Goal: Task Accomplishment & Management: Manage account settings

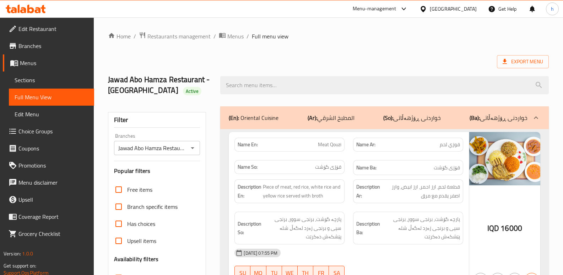
scroll to position [1929, 0]
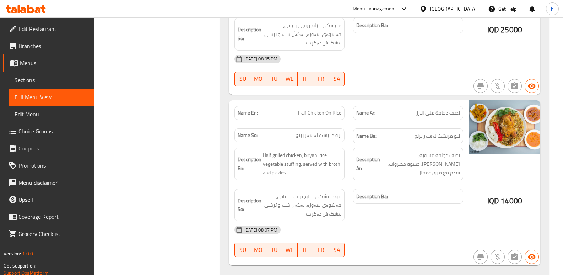
click at [49, 81] on span "Sections" at bounding box center [52, 80] width 74 height 9
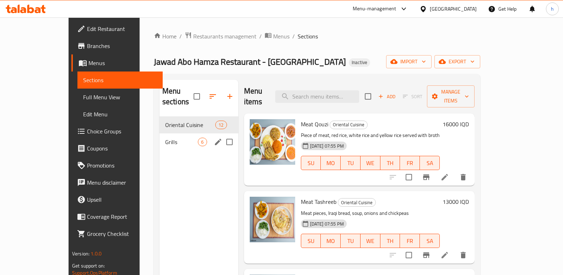
click at [165, 137] on span "Grills" at bounding box center [181, 141] width 33 height 9
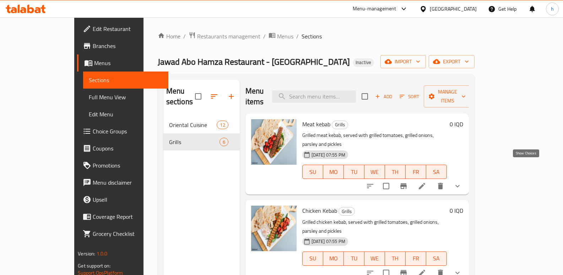
click at [462, 182] on icon "show more" at bounding box center [457, 186] width 9 height 9
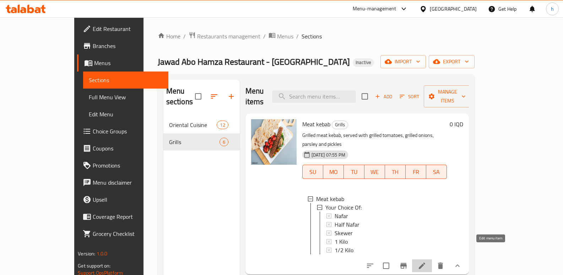
click at [426, 261] on icon at bounding box center [422, 265] width 9 height 9
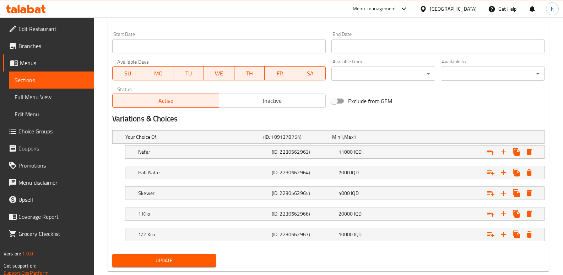
scroll to position [382, 0]
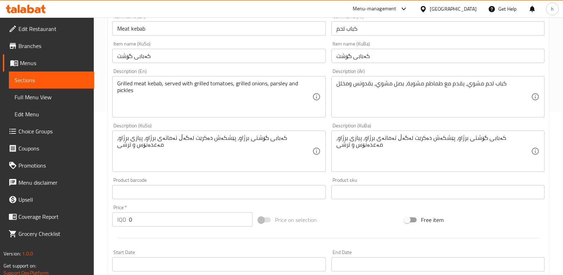
click at [59, 82] on span "Sections" at bounding box center [52, 80] width 74 height 9
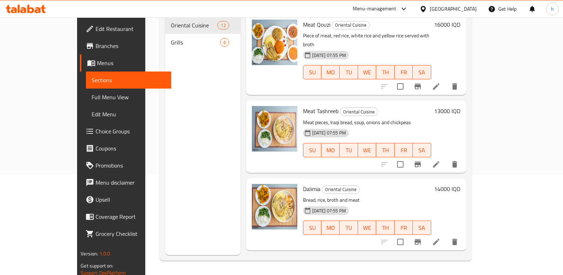
scroll to position [71, 0]
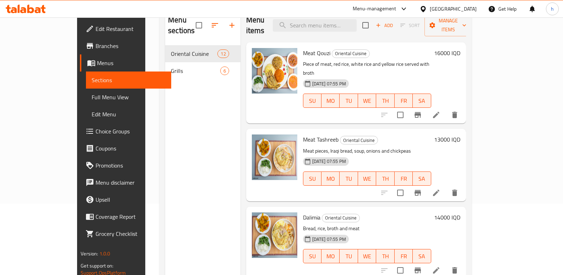
click at [97, 66] on span "Menus" at bounding box center [131, 63] width 69 height 9
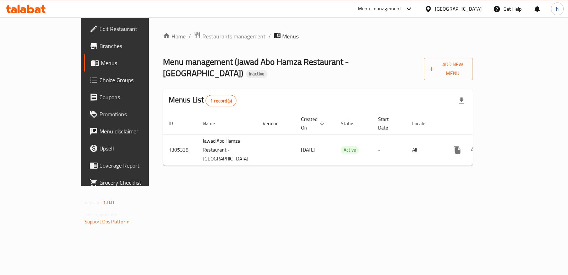
click at [33, 10] on icon at bounding box center [30, 9] width 7 height 9
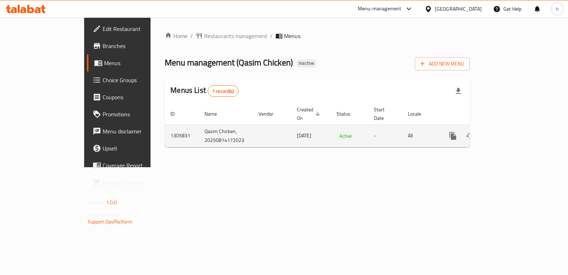
click at [509, 131] on icon "enhanced table" at bounding box center [504, 135] width 9 height 9
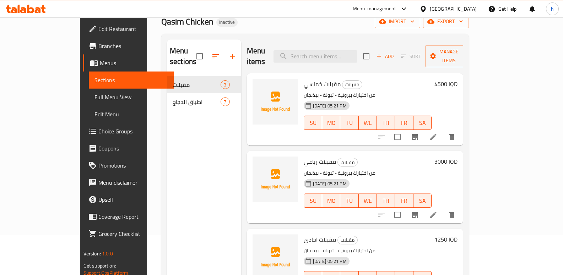
scroll to position [44, 0]
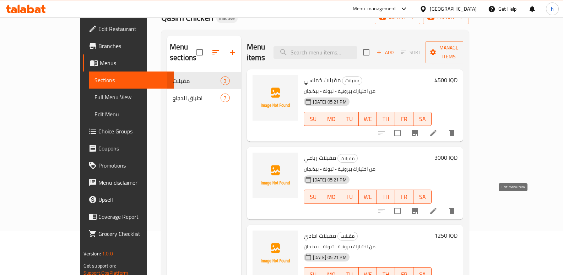
click at [438, 206] on icon at bounding box center [433, 210] width 9 height 9
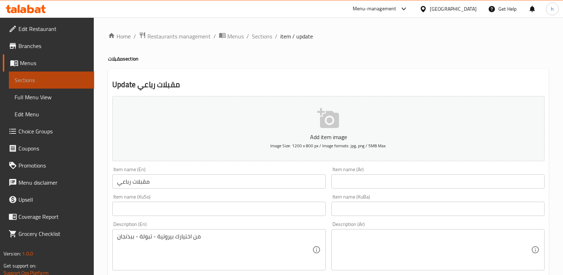
click at [64, 72] on link "Sections" at bounding box center [51, 79] width 85 height 17
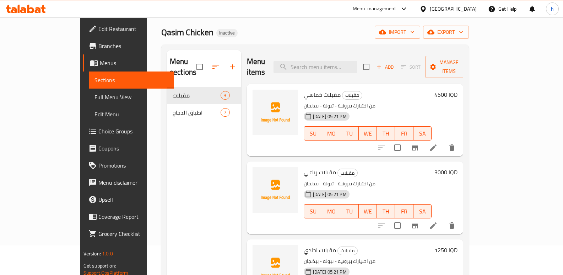
scroll to position [27, 0]
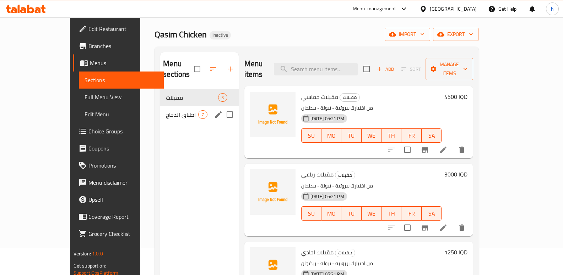
click at [166, 110] on span "اطباق الدجاج" at bounding box center [182, 114] width 32 height 9
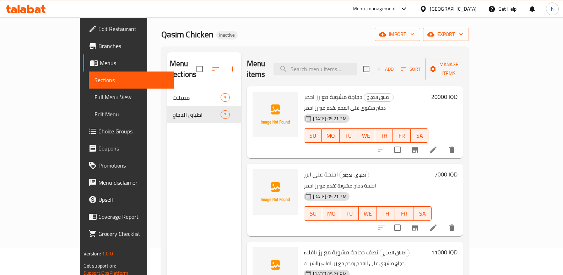
click at [100, 63] on span "Menus" at bounding box center [134, 63] width 69 height 9
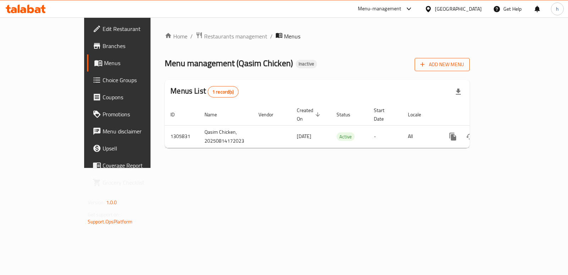
click at [464, 62] on span "Add New Menu" at bounding box center [443, 64] width 44 height 9
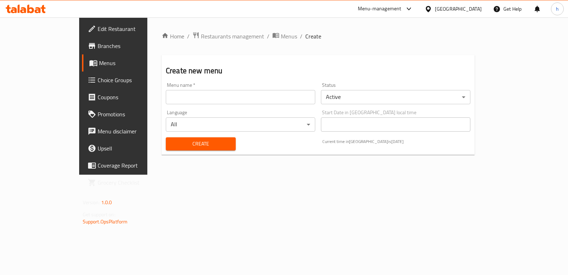
click at [267, 96] on input "text" at bounding box center [241, 97] width 150 height 14
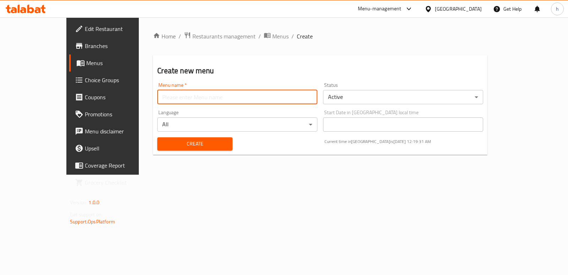
type input "Helin A"
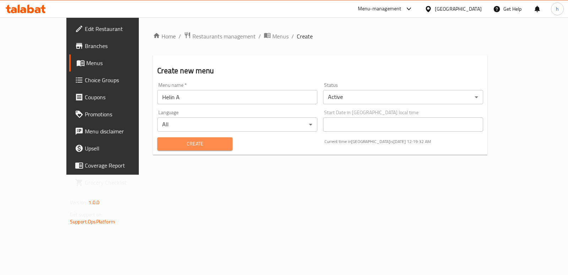
click at [170, 142] on span "Create" at bounding box center [195, 143] width 64 height 9
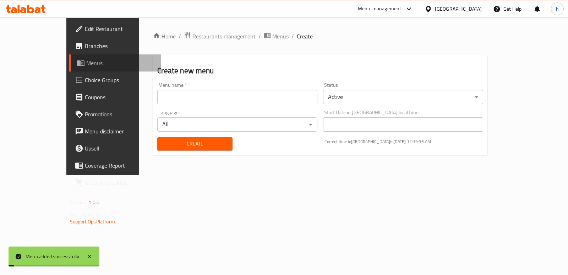
drag, startPoint x: 33, startPoint y: 70, endPoint x: 65, endPoint y: 92, distance: 38.5
click at [69, 69] on link "Menus" at bounding box center [115, 62] width 92 height 17
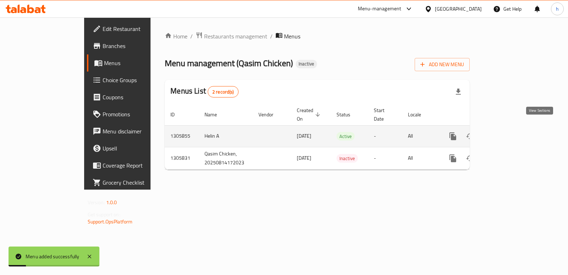
click at [509, 132] on icon "enhanced table" at bounding box center [504, 136] width 9 height 9
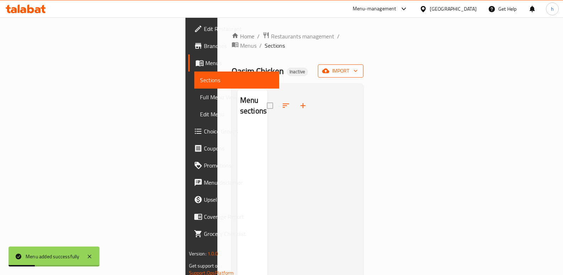
click at [358, 66] on span "import" at bounding box center [341, 70] width 34 height 9
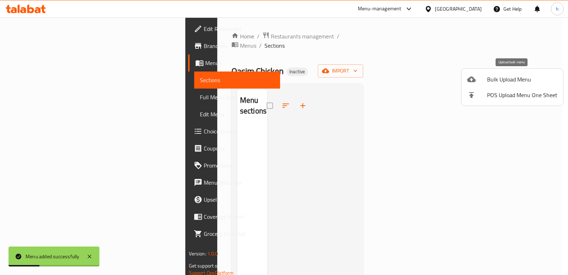
click at [510, 80] on span "Bulk Upload Menu" at bounding box center [522, 79] width 70 height 9
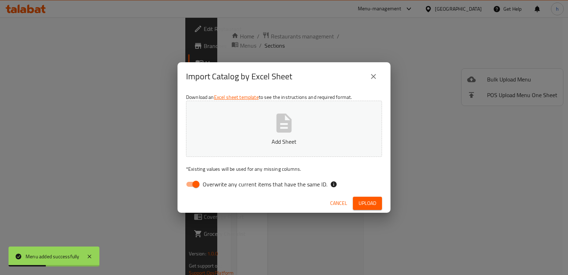
drag, startPoint x: 196, startPoint y: 185, endPoint x: 196, endPoint y: 181, distance: 3.9
click at [196, 184] on input "Overwrite any current items that have the same ID." at bounding box center [196, 183] width 40 height 13
checkbox input "false"
click at [274, 138] on p "Add Sheet" at bounding box center [284, 141] width 174 height 9
click at [186, 101] on button "new bulk1.xlsx" at bounding box center [284, 129] width 196 height 56
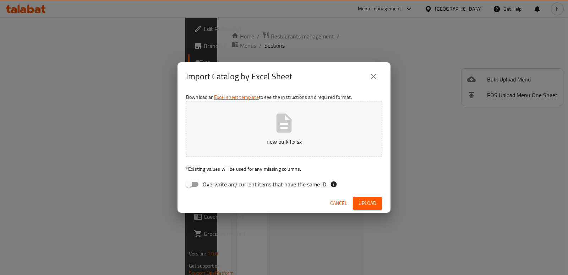
click at [356, 199] on button "Upload" at bounding box center [367, 202] width 29 height 13
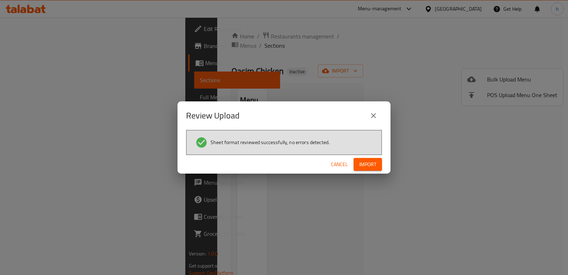
click at [380, 165] on button "Import" at bounding box center [368, 164] width 28 height 13
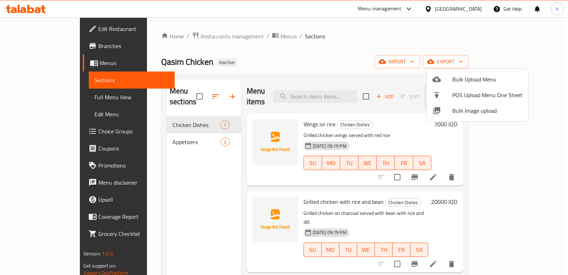
click at [46, 64] on div at bounding box center [284, 137] width 568 height 275
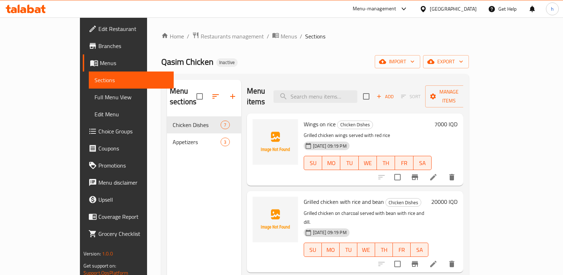
click at [100, 64] on span "Menus" at bounding box center [134, 63] width 69 height 9
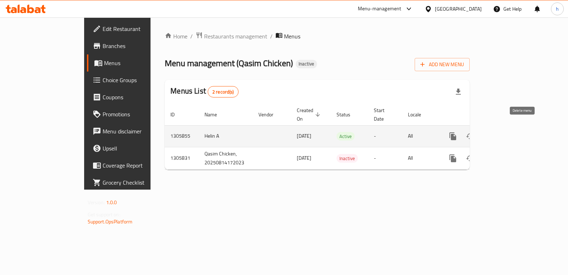
click at [490, 133] on icon "enhanced table" at bounding box center [487, 136] width 5 height 6
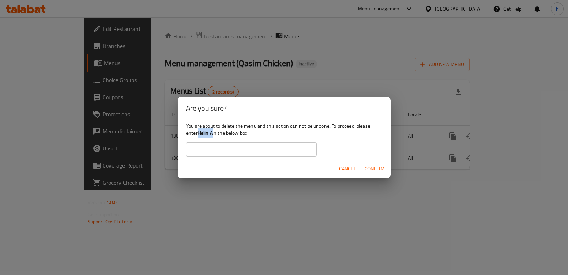
drag, startPoint x: 199, startPoint y: 133, endPoint x: 212, endPoint y: 133, distance: 13.5
click at [212, 133] on b "Helin A" at bounding box center [205, 132] width 15 height 9
copy b "Helin A"
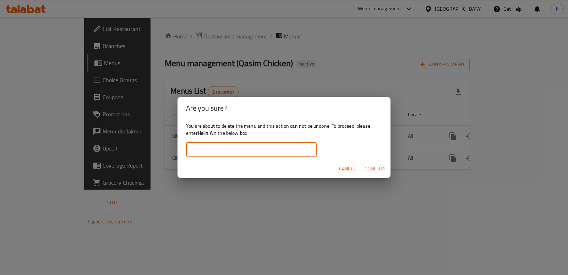
click at [210, 148] on input "text" at bounding box center [251, 149] width 131 height 14
paste input "Helin A"
type input "Helin A"
drag, startPoint x: 371, startPoint y: 167, endPoint x: 363, endPoint y: 193, distance: 27.8
click at [371, 167] on span "Confirm" at bounding box center [375, 168] width 20 height 9
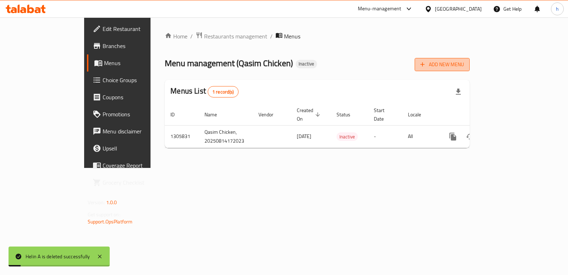
click at [470, 60] on button "Add New Menu" at bounding box center [442, 64] width 55 height 13
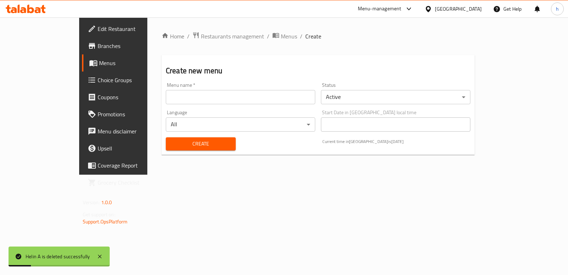
click at [200, 97] on input "text" at bounding box center [241, 97] width 150 height 14
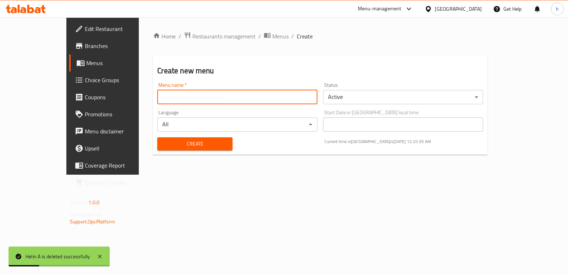
type input "Helin A"
click at [171, 142] on span "Create" at bounding box center [195, 143] width 64 height 9
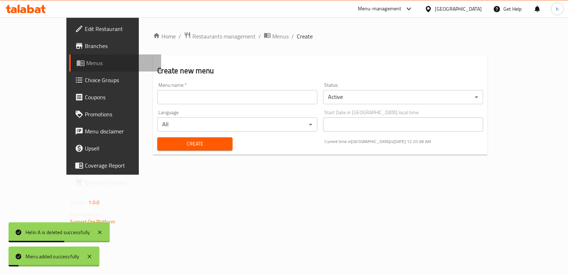
click at [86, 65] on span "Menus" at bounding box center [120, 63] width 69 height 9
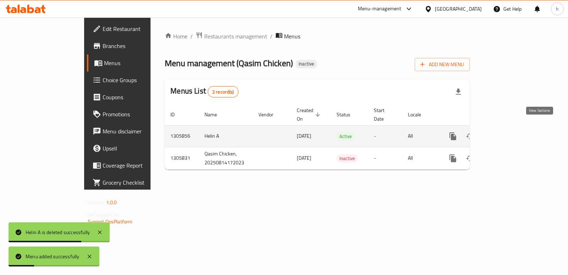
click at [513, 128] on link "enhanced table" at bounding box center [504, 136] width 17 height 17
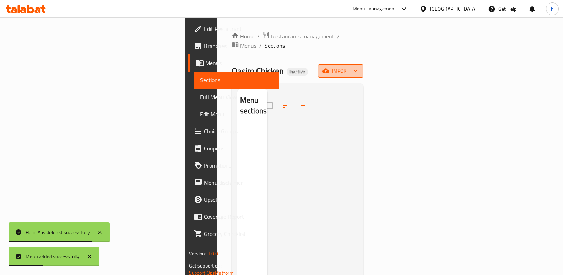
click at [363, 64] on button "import" at bounding box center [340, 70] width 45 height 13
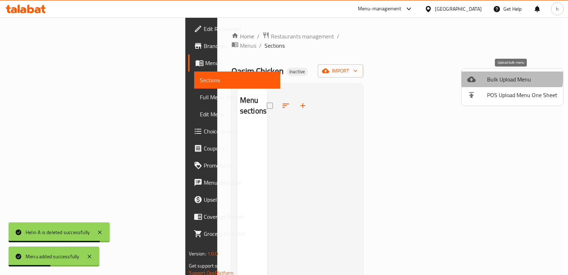
click at [503, 75] on span "Bulk Upload Menu" at bounding box center [522, 79] width 70 height 9
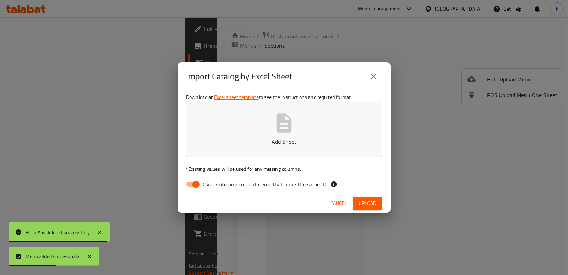
click at [194, 182] on input "Overwrite any current items that have the same ID." at bounding box center [196, 183] width 40 height 13
checkbox input "false"
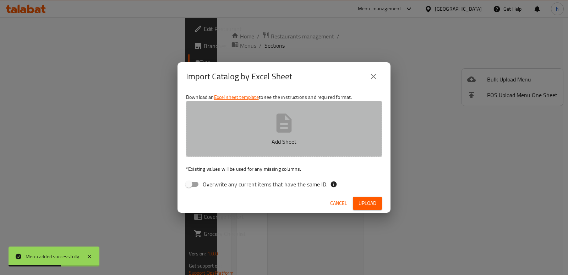
click at [259, 133] on button "Add Sheet" at bounding box center [284, 129] width 196 height 56
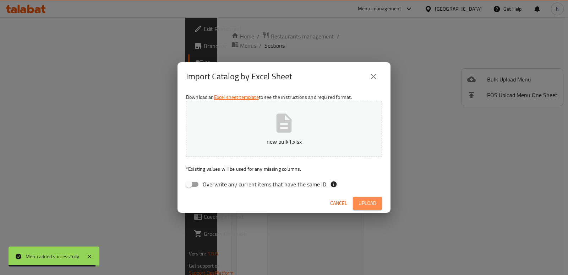
click at [367, 205] on span "Upload" at bounding box center [368, 203] width 18 height 9
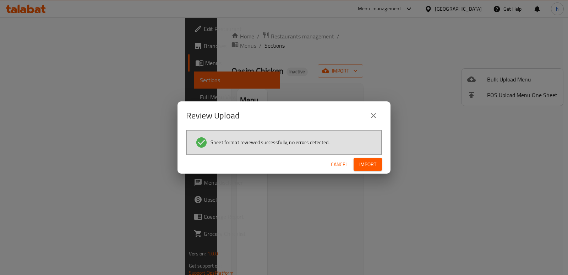
click at [380, 159] on button "Import" at bounding box center [368, 164] width 28 height 13
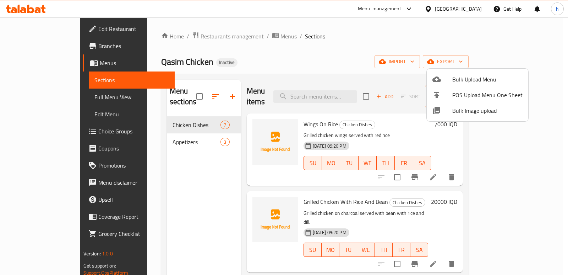
drag, startPoint x: 142, startPoint y: 218, endPoint x: 152, endPoint y: 163, distance: 55.8
click at [142, 218] on div at bounding box center [284, 137] width 568 height 275
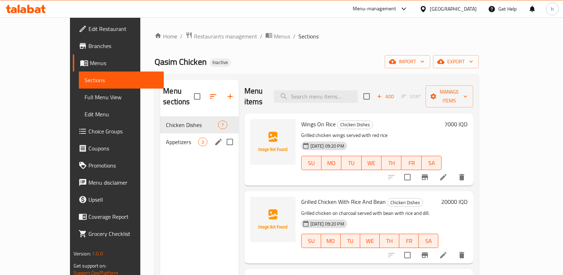
click at [166, 137] on span "Appetizers" at bounding box center [182, 141] width 32 height 9
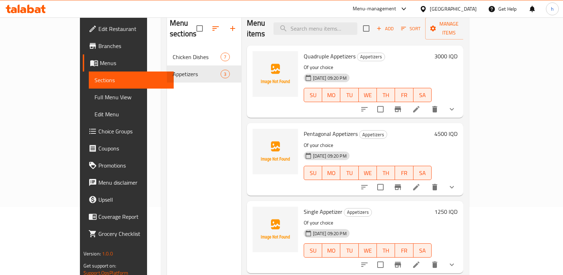
scroll to position [67, 0]
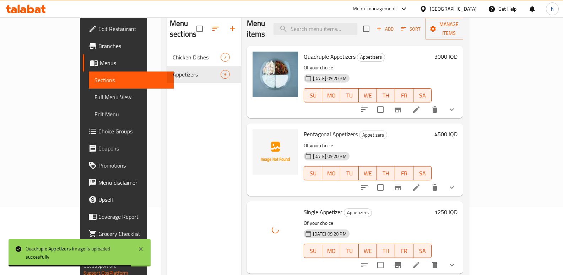
click at [460, 105] on button "show more" at bounding box center [451, 109] width 17 height 17
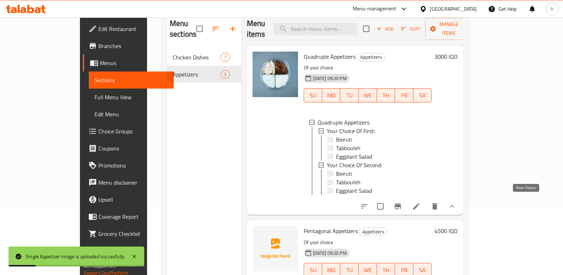
click at [456, 202] on icon "show more" at bounding box center [452, 206] width 9 height 9
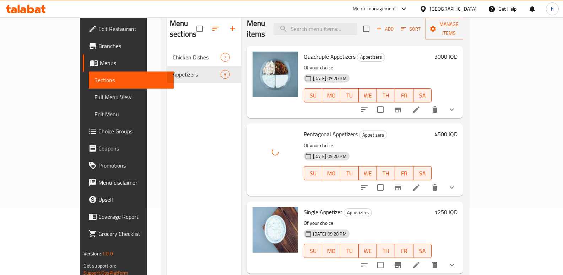
click at [454, 186] on icon "show more" at bounding box center [452, 187] width 4 height 2
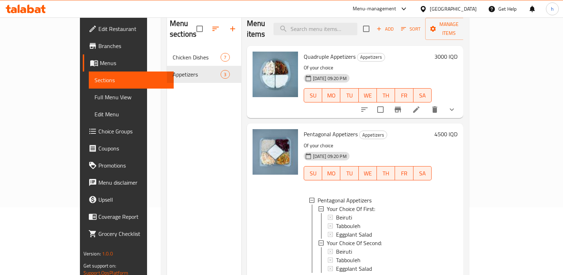
scroll to position [21, 0]
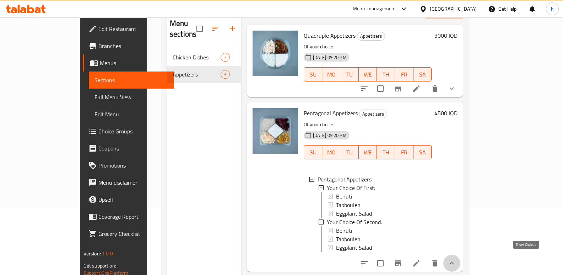
click at [456, 259] on icon "show more" at bounding box center [452, 263] width 9 height 9
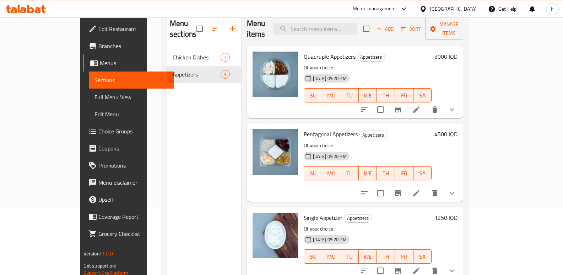
scroll to position [0, 0]
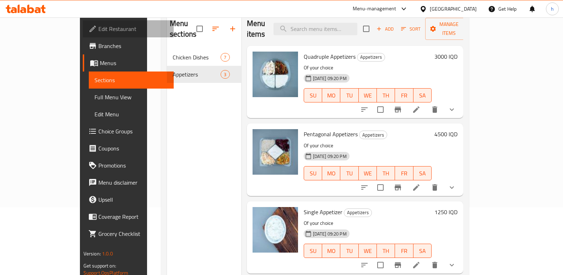
click at [98, 29] on span "Edit Restaurant" at bounding box center [133, 29] width 70 height 9
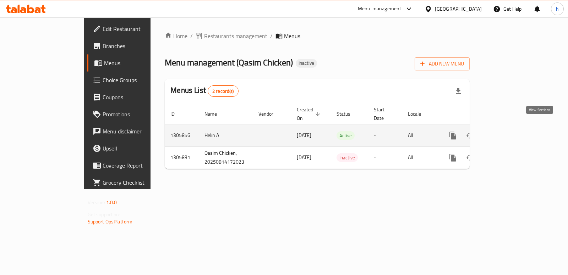
click at [508, 132] on icon "enhanced table" at bounding box center [504, 135] width 6 height 6
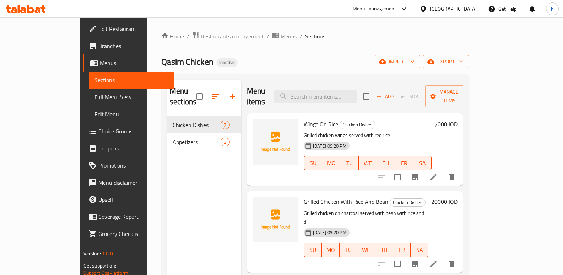
click at [174, 195] on div "Menu sections Chicken Dishes 7 Appetizers 3" at bounding box center [204, 217] width 74 height 275
click at [100, 65] on span "Menus" at bounding box center [134, 63] width 69 height 9
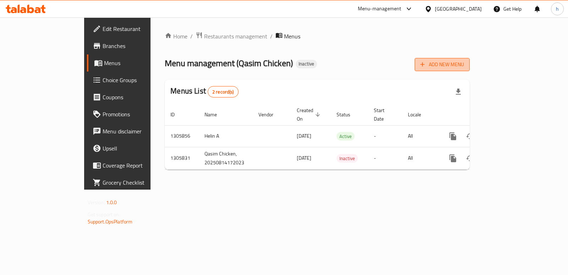
click at [464, 67] on span "Add New Menu" at bounding box center [443, 64] width 44 height 9
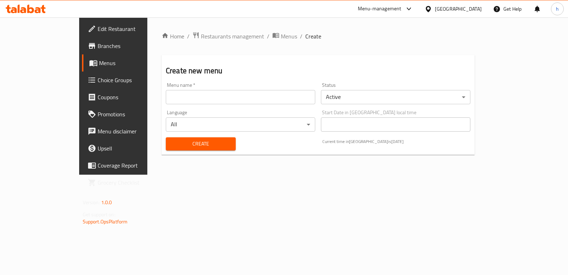
click at [210, 106] on div "Menu name   * Menu name *" at bounding box center [240, 93] width 155 height 27
click at [209, 99] on input "text" at bounding box center [241, 97] width 150 height 14
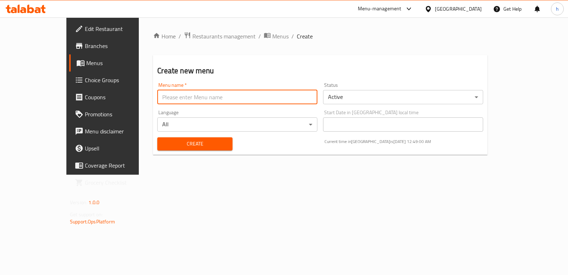
type input "Helin A"
click at [169, 142] on span "Create" at bounding box center [195, 143] width 64 height 9
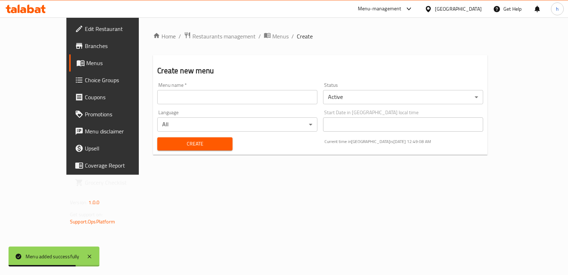
click at [86, 63] on span "Menus" at bounding box center [120, 63] width 69 height 9
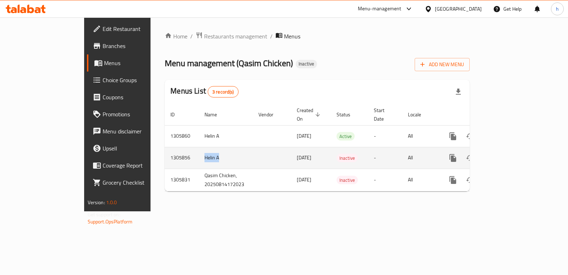
drag, startPoint x: 148, startPoint y: 149, endPoint x: 163, endPoint y: 149, distance: 14.6
click at [199, 149] on td "Helin A" at bounding box center [226, 158] width 54 height 22
copy td "Helin A"
click at [492, 153] on icon "enhanced table" at bounding box center [487, 157] width 9 height 9
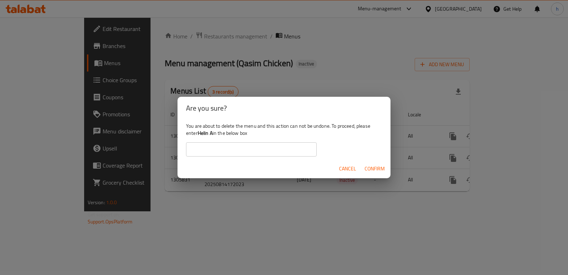
click at [206, 150] on input "text" at bounding box center [251, 149] width 131 height 14
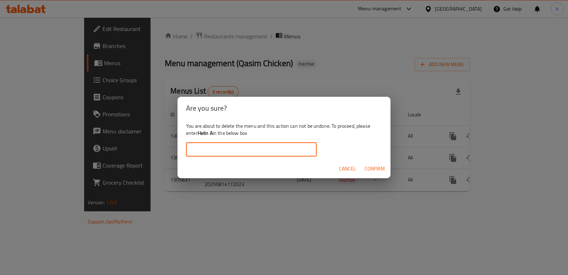
paste input "Helin A"
type input "Helin A"
click at [379, 168] on span "Confirm" at bounding box center [375, 168] width 20 height 9
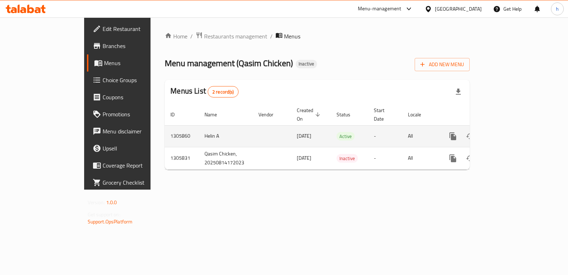
click at [509, 132] on icon "enhanced table" at bounding box center [504, 136] width 9 height 9
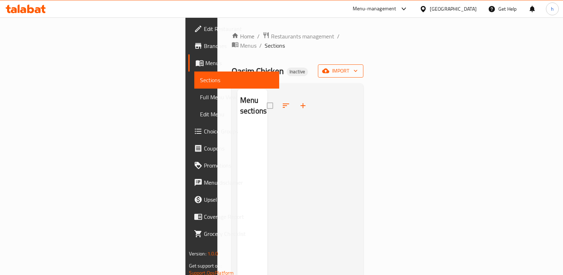
click at [363, 64] on button "import" at bounding box center [340, 70] width 45 height 13
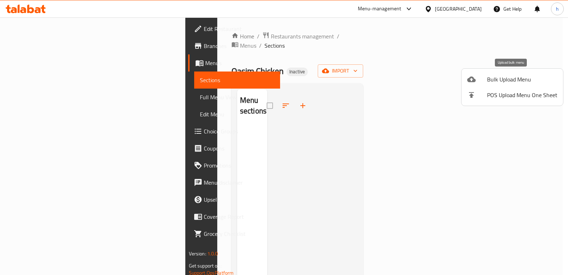
click at [469, 76] on icon at bounding box center [471, 79] width 9 height 9
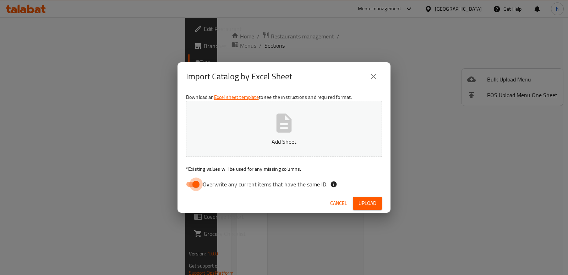
click at [193, 186] on input "Overwrite any current items that have the same ID." at bounding box center [196, 183] width 40 height 13
checkbox input "false"
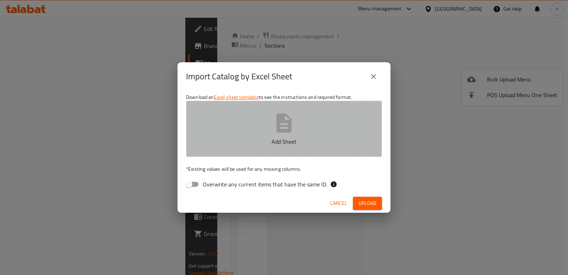
click at [246, 123] on button "Add Sheet" at bounding box center [284, 129] width 196 height 56
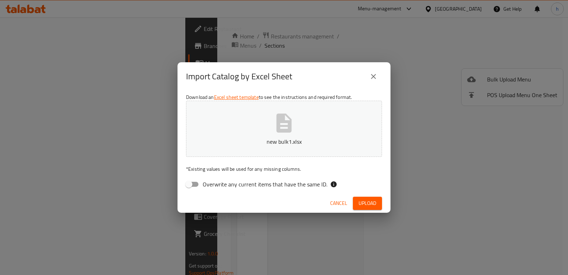
click at [368, 202] on span "Upload" at bounding box center [368, 203] width 18 height 9
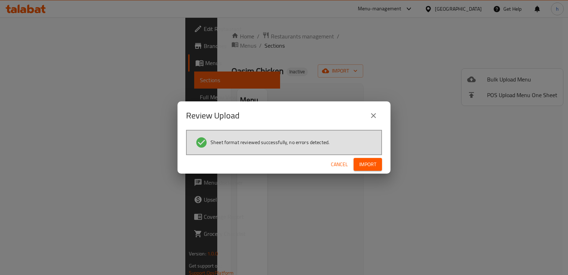
click at [369, 164] on span "Import" at bounding box center [367, 164] width 17 height 9
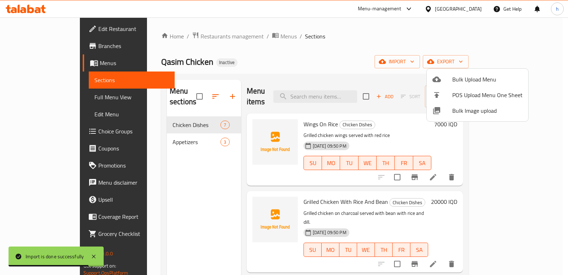
drag, startPoint x: 171, startPoint y: 225, endPoint x: 164, endPoint y: 175, distance: 50.8
click at [171, 217] on div at bounding box center [284, 137] width 568 height 275
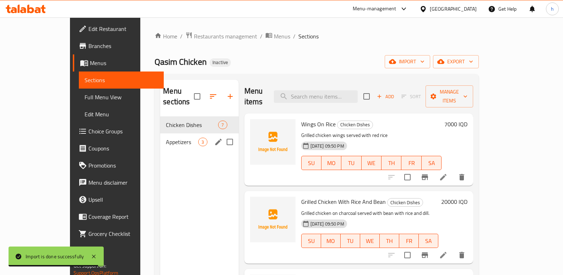
click at [166, 137] on span "Appetizers" at bounding box center [182, 141] width 32 height 9
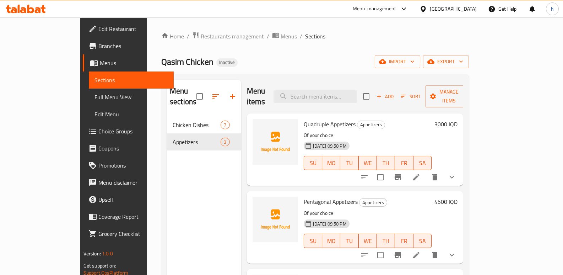
click at [460, 168] on button "show more" at bounding box center [451, 176] width 17 height 17
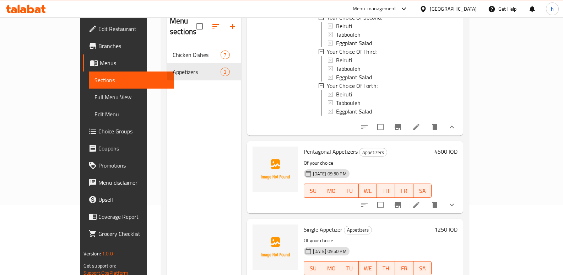
scroll to position [146, 0]
click at [456, 199] on icon "show more" at bounding box center [452, 203] width 9 height 9
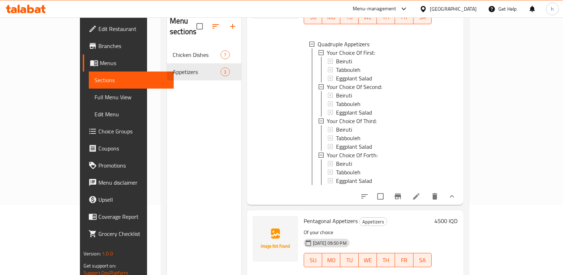
scroll to position [0, 0]
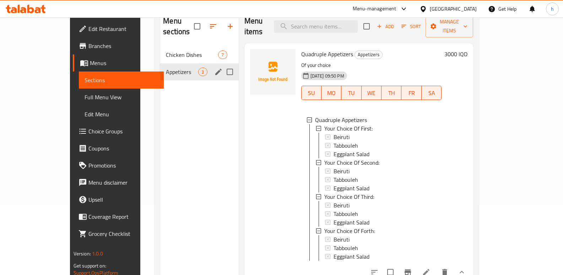
click at [166, 50] on span "Chicken Dishes" at bounding box center [192, 54] width 52 height 9
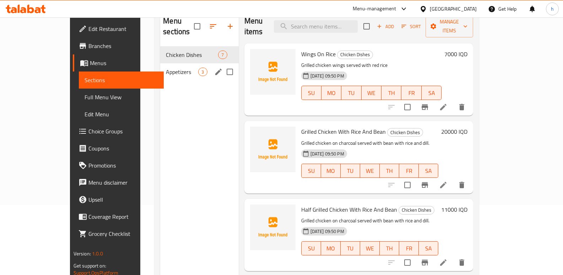
click at [160, 63] on div "Appetizers 3" at bounding box center [199, 71] width 78 height 17
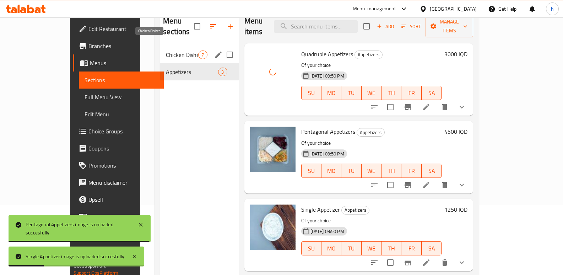
click at [166, 50] on span "Chicken Dishes" at bounding box center [182, 54] width 32 height 9
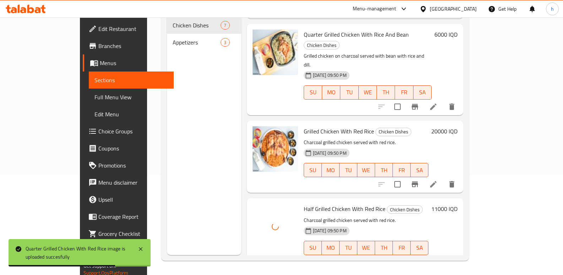
scroll to position [286, 0]
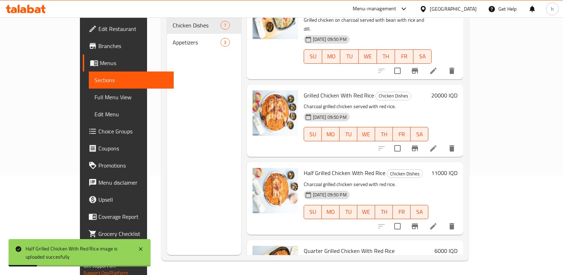
click at [94, 94] on span "Full Menu View" at bounding box center [131, 97] width 74 height 9
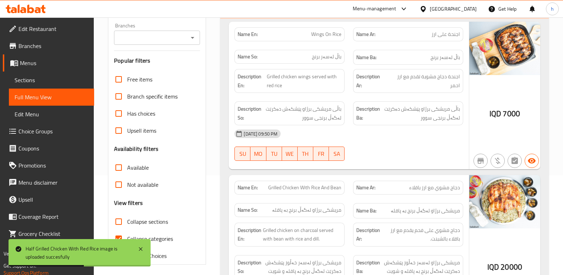
click at [157, 40] on input "Branches" at bounding box center [151, 38] width 70 height 10
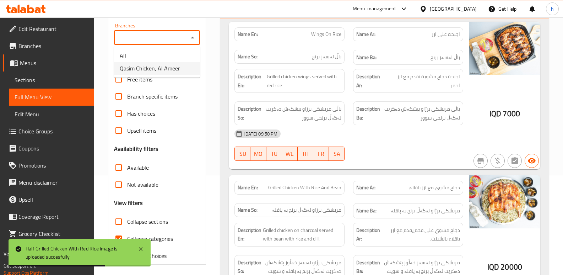
click at [158, 69] on span "Qasim Chicken, Al Ameer" at bounding box center [150, 68] width 60 height 9
type input "Qasim Chicken, Al Ameer"
click at [118, 236] on input "Collapse categories" at bounding box center [118, 238] width 17 height 17
checkbox input "false"
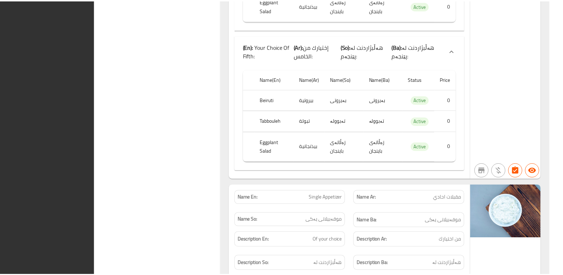
scroll to position [2839, 0]
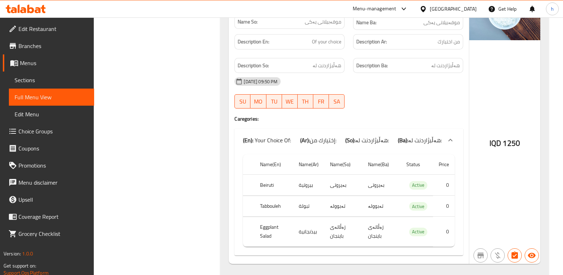
click at [36, 78] on span "Sections" at bounding box center [52, 80] width 74 height 9
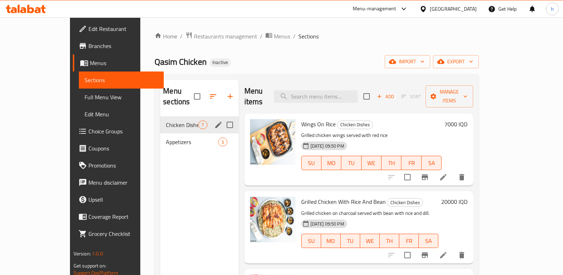
click at [214, 120] on icon "edit" at bounding box center [218, 124] width 9 height 9
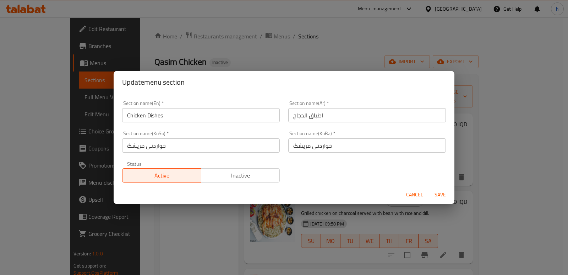
click at [336, 145] on input "خواردنی مریشک" at bounding box center [367, 145] width 158 height 14
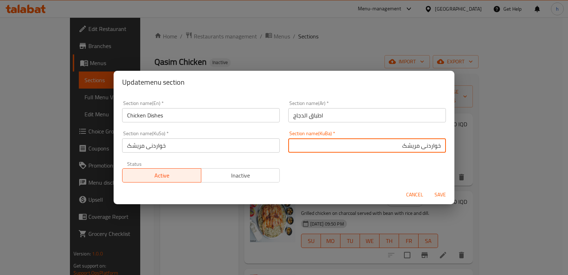
click at [431, 143] on input "خواردنی مریشک" at bounding box center [367, 145] width 158 height 14
type input "قاپێک مریشک"
click at [218, 150] on input "خواردنی مریشک" at bounding box center [201, 145] width 158 height 14
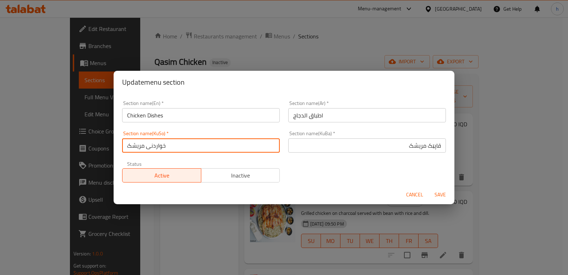
paste input "قاپێک"
type input "قاپێک مریشک"
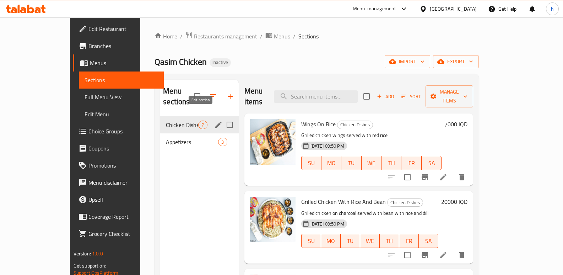
click at [214, 120] on icon "edit" at bounding box center [218, 124] width 9 height 9
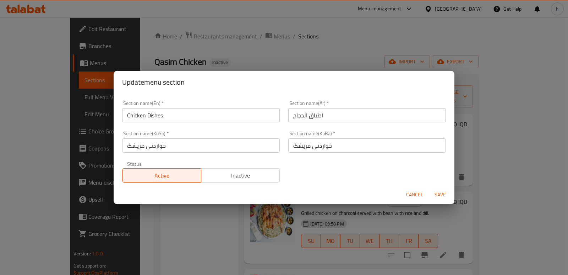
click at [349, 147] on input "خواردنی مریشک" at bounding box center [367, 145] width 158 height 14
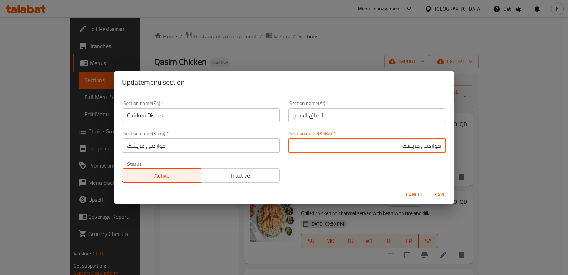
click at [424, 145] on input "خواردنی مریشک" at bounding box center [367, 145] width 158 height 14
type input "قاپێک مریشک"
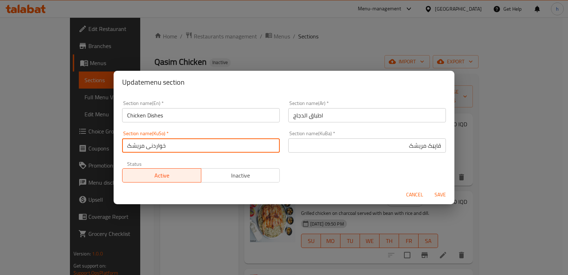
click at [156, 149] on input "خواردنی مریشک" at bounding box center [201, 145] width 158 height 14
click at [156, 148] on input "خواردنی مریشک" at bounding box center [201, 145] width 158 height 14
type input "قاپێک مریشک"
click at [442, 196] on span "Save" at bounding box center [440, 194] width 17 height 9
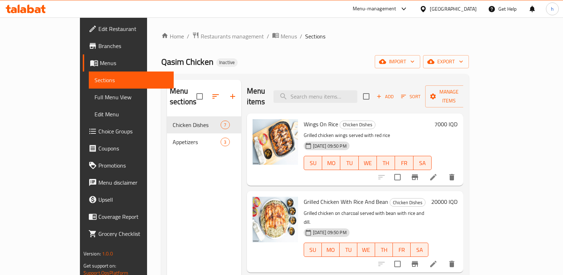
click at [100, 62] on span "Menus" at bounding box center [134, 63] width 69 height 9
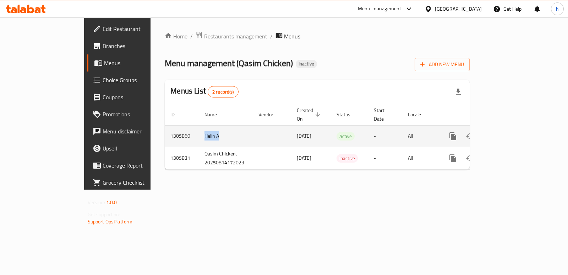
drag, startPoint x: 149, startPoint y: 128, endPoint x: 163, endPoint y: 128, distance: 13.9
click at [199, 128] on td "Helin A" at bounding box center [226, 136] width 54 height 22
copy td "Helin A"
click at [490, 133] on icon "enhanced table" at bounding box center [487, 136] width 5 height 6
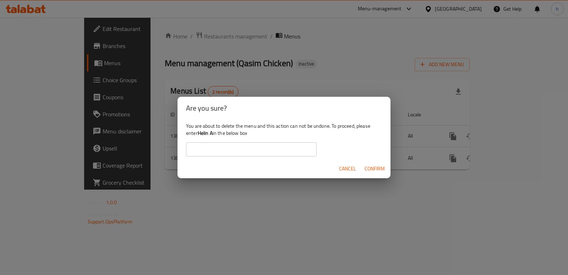
click at [203, 150] on input "text" at bounding box center [251, 149] width 131 height 14
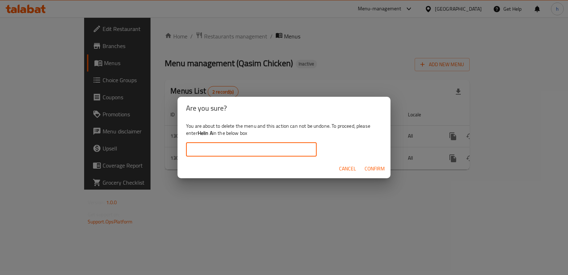
paste input "Helin A"
type input "Helin A"
click at [371, 169] on span "Confirm" at bounding box center [375, 168] width 20 height 9
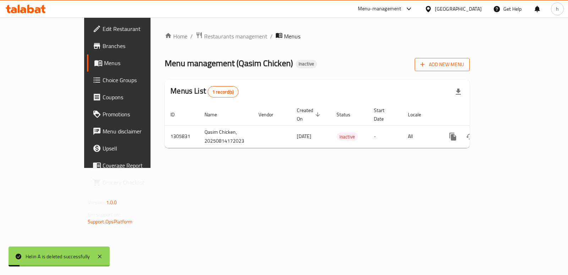
click at [464, 67] on span "Add New Menu" at bounding box center [443, 64] width 44 height 9
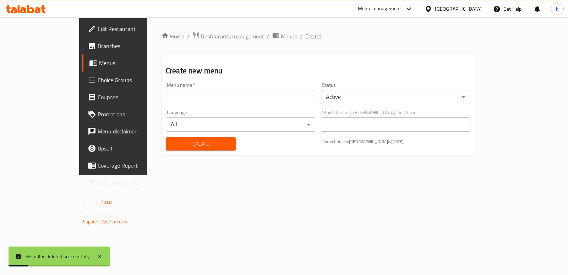
drag, startPoint x: 275, startPoint y: 97, endPoint x: 233, endPoint y: 109, distance: 43.6
click at [275, 97] on input "text" at bounding box center [241, 97] width 150 height 14
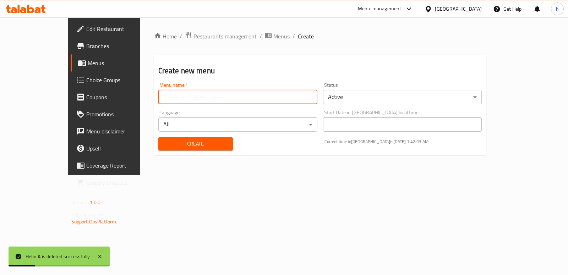
type input "Helin A"
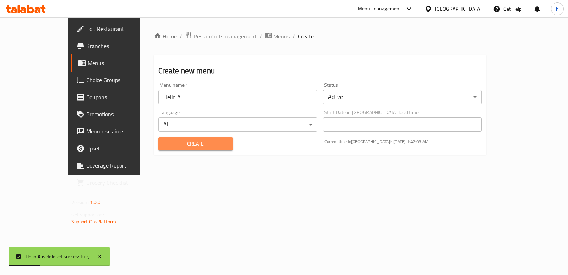
click at [164, 141] on span "Create" at bounding box center [195, 143] width 63 height 9
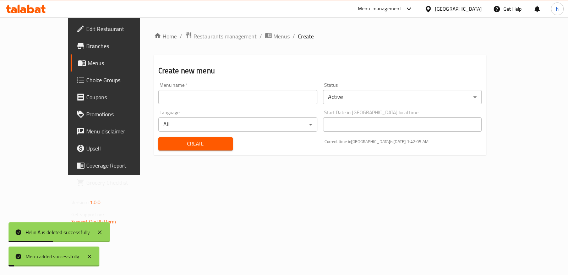
click at [71, 56] on link "Menus" at bounding box center [117, 62] width 92 height 17
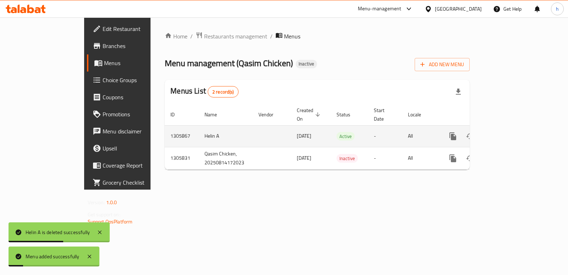
click at [513, 132] on link "enhanced table" at bounding box center [504, 136] width 17 height 17
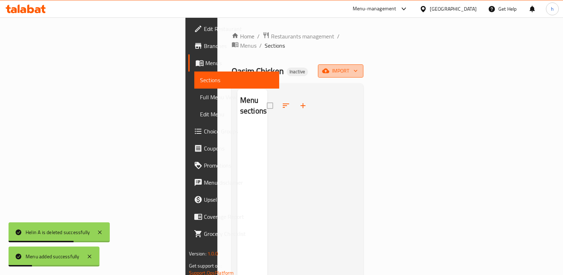
click at [363, 67] on button "import" at bounding box center [340, 70] width 45 height 13
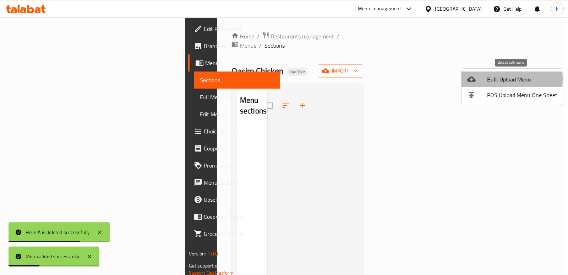
click at [469, 79] on icon at bounding box center [471, 79] width 9 height 6
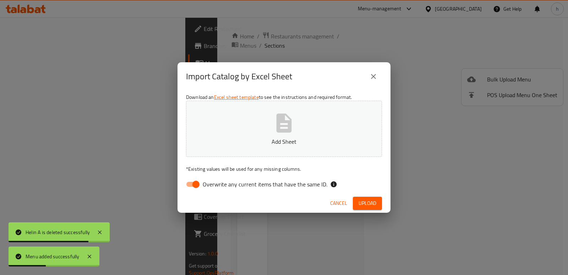
click at [196, 185] on input "Overwrite any current items that have the same ID." at bounding box center [196, 183] width 40 height 13
checkbox input "false"
click at [265, 148] on button "Add Sheet" at bounding box center [284, 129] width 196 height 56
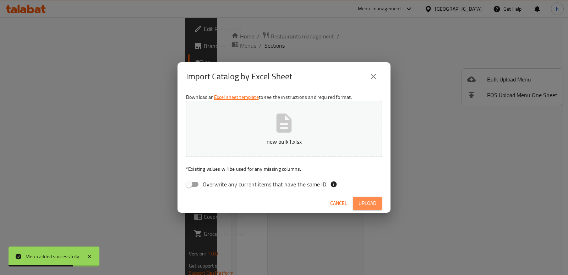
click at [373, 204] on span "Upload" at bounding box center [368, 203] width 18 height 9
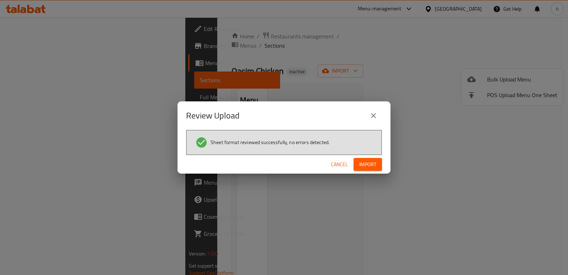
click at [373, 161] on span "Import" at bounding box center [367, 164] width 17 height 9
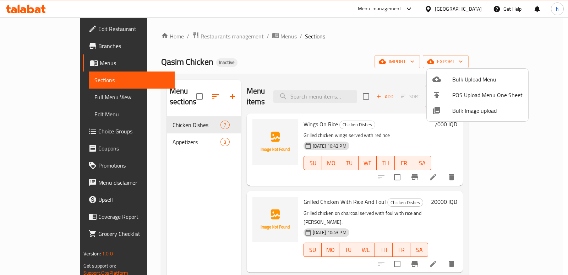
click at [157, 131] on div at bounding box center [284, 137] width 568 height 275
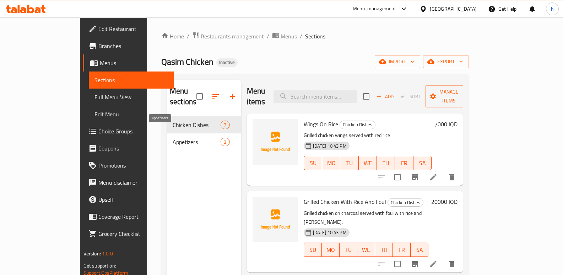
click at [173, 137] on span "Appetizers" at bounding box center [197, 141] width 48 height 9
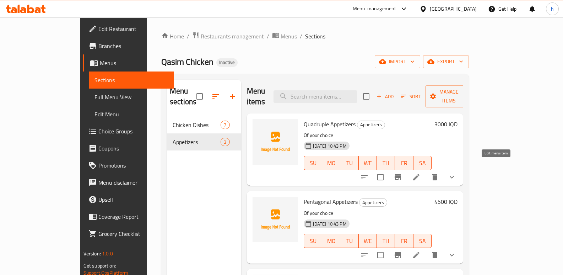
click at [421, 173] on icon at bounding box center [416, 177] width 9 height 9
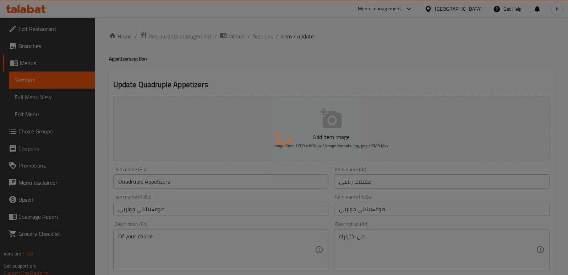
type input "إختيارك من الأول:"
type input "هەڵبژاردنت لە یەکەم:"
type input "1"
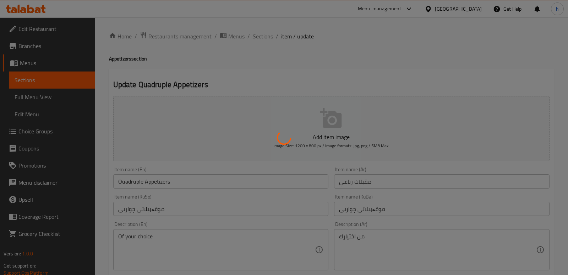
type input "إختيارك من الثاني:"
type input "هەڵبژاردنت لە دووەم:"
type input "1"
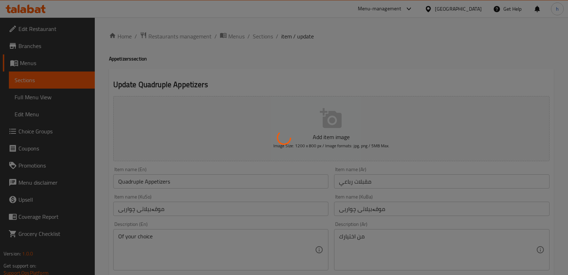
type input "إختيارك من الثالث:"
type input "هەڵبژاردنت لە سێیەم:"
type input "1"
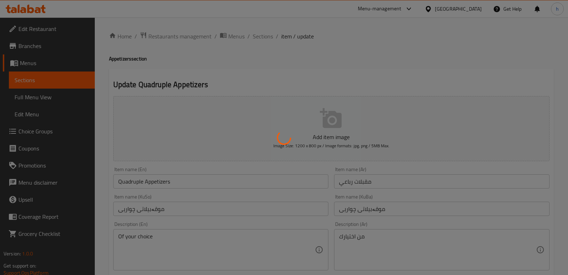
type input "إختيارك من الرابع:"
type input "هەڵبژاردنت لە چوارەم"
type input "1"
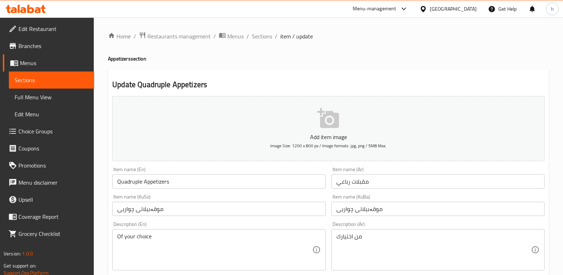
click at [132, 183] on input "Quadruple Appetizers" at bounding box center [218, 181] width 213 height 14
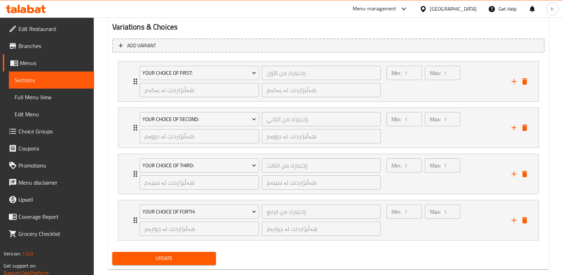
scroll to position [476, 0]
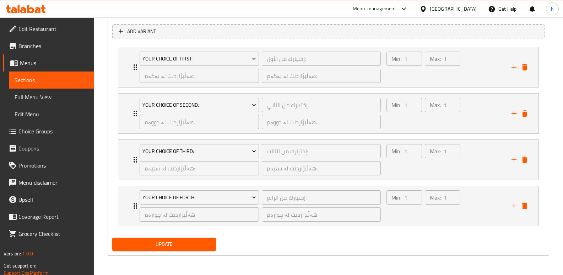
type input "4 Types Appetizers"
click at [202, 248] on span "Update" at bounding box center [164, 243] width 92 height 9
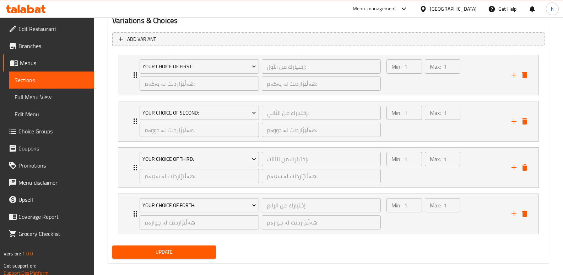
scroll to position [99, 0]
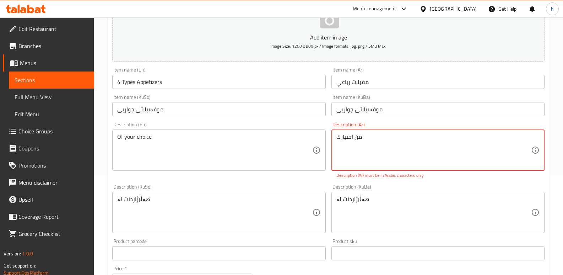
click at [377, 141] on textarea "من اختیارك" at bounding box center [433, 150] width 195 height 34
click at [513, 137] on textarea "من اختیارك" at bounding box center [433, 150] width 195 height 34
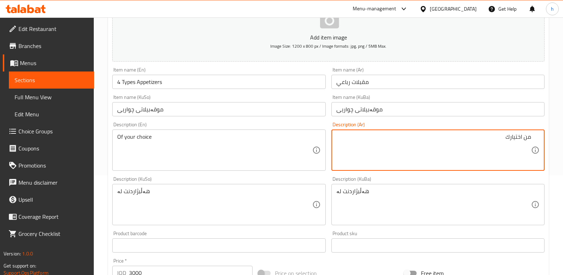
type textarea "من اختيارك"
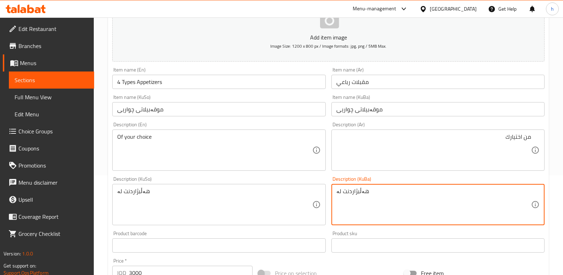
drag, startPoint x: 504, startPoint y: 137, endPoint x: 551, endPoint y: 142, distance: 47.5
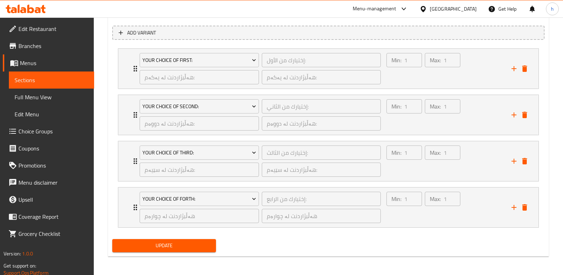
scroll to position [476, 0]
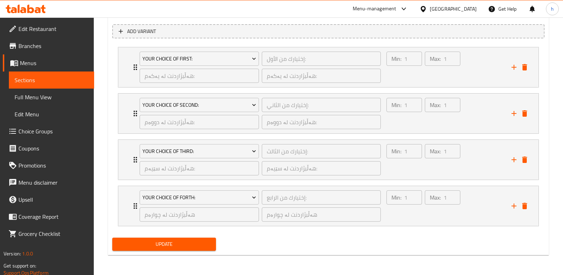
click at [197, 240] on span "Update" at bounding box center [164, 243] width 92 height 9
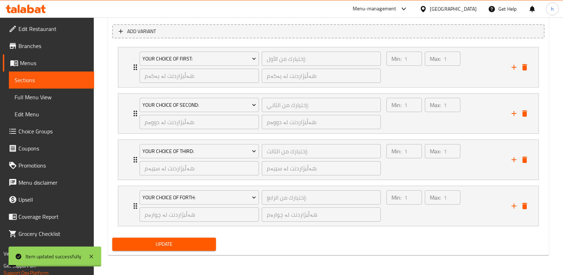
click at [79, 77] on span "Sections" at bounding box center [52, 80] width 74 height 9
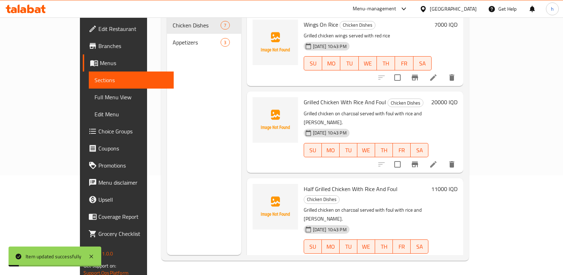
scroll to position [99, 0]
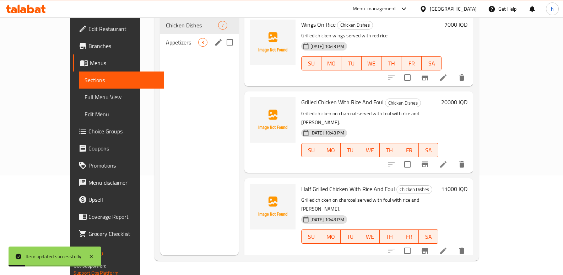
click at [166, 38] on span "Appetizers" at bounding box center [182, 42] width 32 height 9
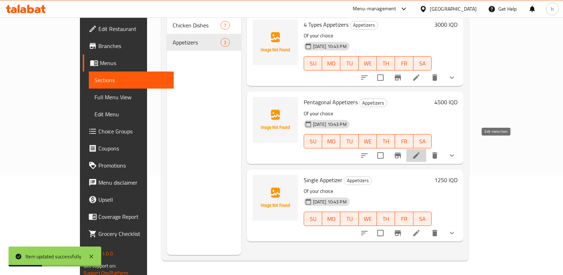
click at [421, 151] on icon at bounding box center [416, 155] width 9 height 9
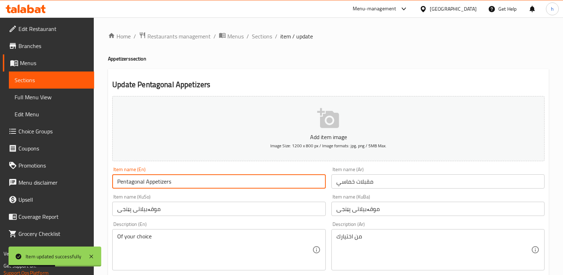
click at [133, 183] on input "Pentagonal Appetizers" at bounding box center [218, 181] width 213 height 14
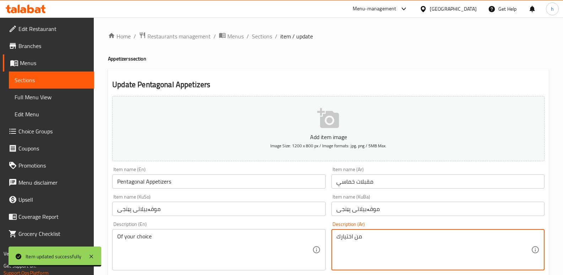
drag, startPoint x: 370, startPoint y: 236, endPoint x: 323, endPoint y: 221, distance: 49.5
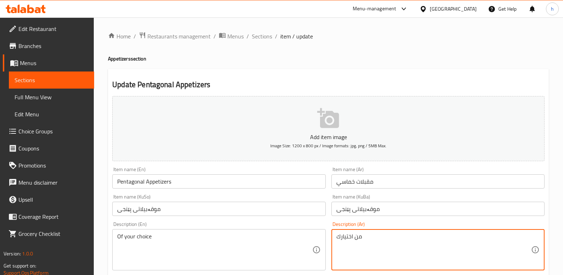
paste textarea "ي"
type textarea "من اختيارك"
click at [139, 180] on input "Pentagonal Appetizers" at bounding box center [218, 181] width 213 height 14
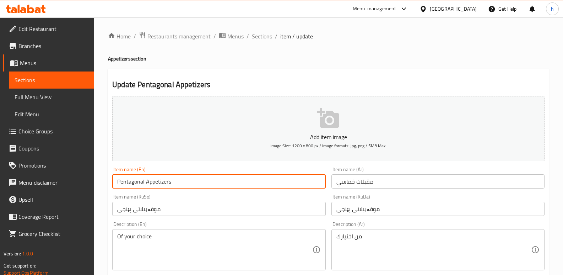
click at [139, 180] on input "Pentagonal Appetizers" at bounding box center [218, 181] width 213 height 14
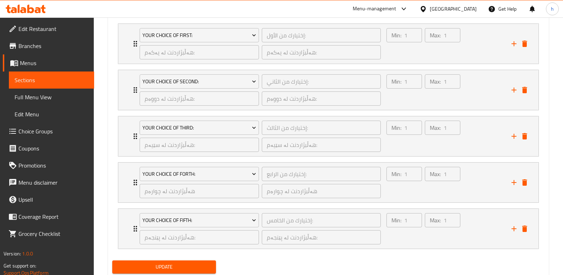
scroll to position [513, 0]
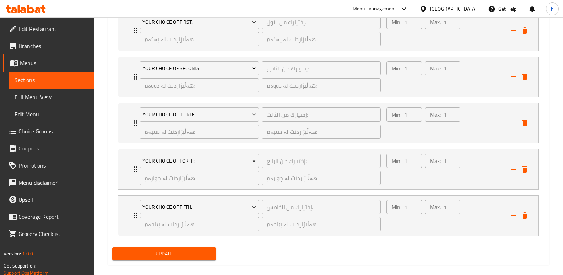
type input "5 Types Appetizers"
click at [201, 255] on span "Update" at bounding box center [164, 253] width 92 height 9
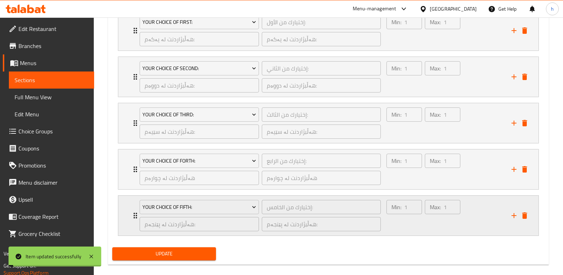
click at [394, 220] on div "Min: 1 ​" at bounding box center [404, 215] width 38 height 34
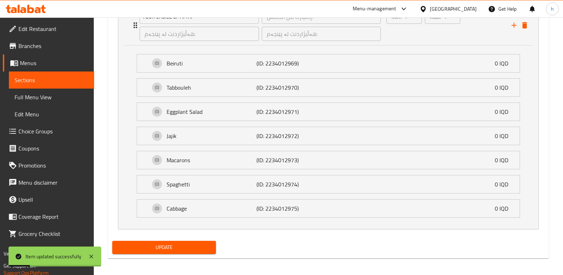
scroll to position [706, 0]
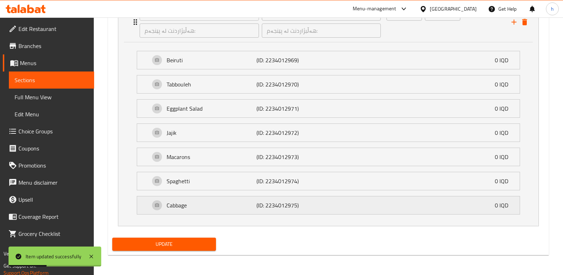
click at [198, 202] on p "Cabbage" at bounding box center [212, 205] width 90 height 9
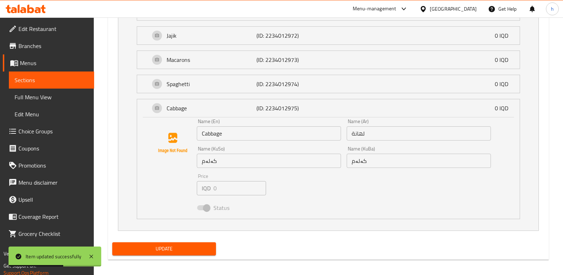
scroll to position [808, 0]
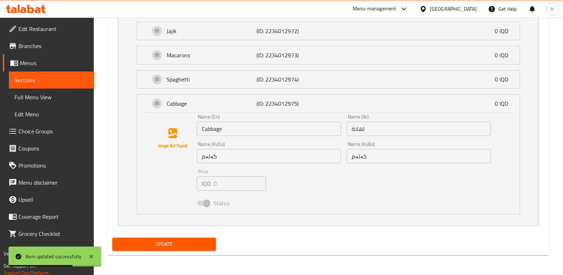
click at [67, 82] on span "Sections" at bounding box center [52, 80] width 74 height 9
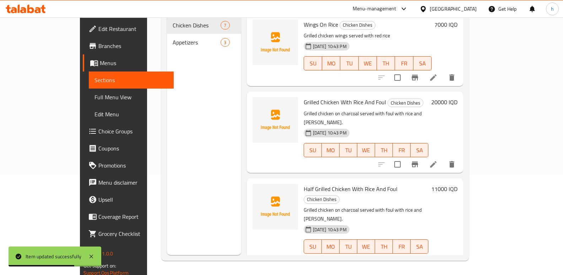
scroll to position [99, 0]
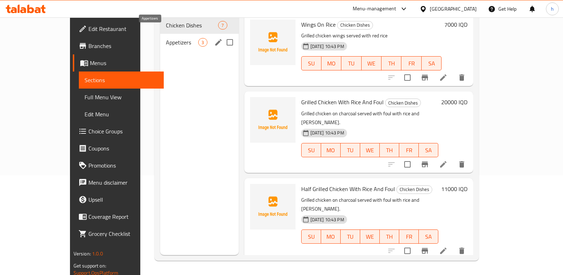
click at [166, 38] on span "Appetizers" at bounding box center [182, 42] width 32 height 9
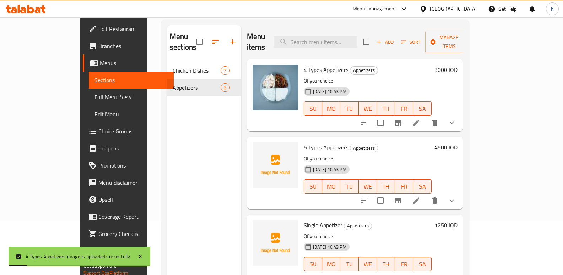
scroll to position [61, 0]
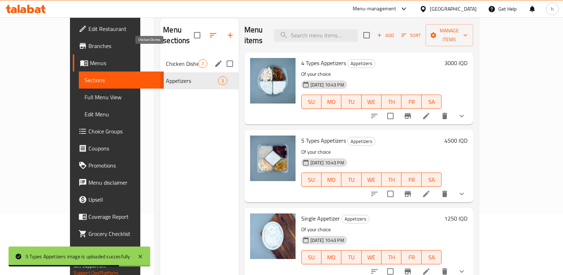
click at [166, 59] on span "Chicken Dishes" at bounding box center [182, 63] width 32 height 9
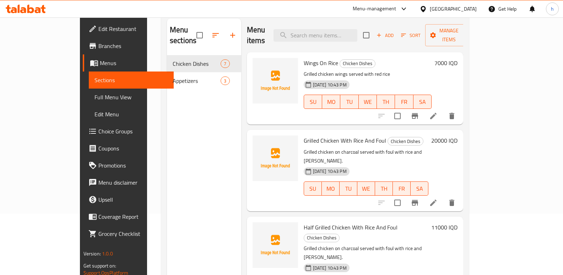
drag, startPoint x: 200, startPoint y: 187, endPoint x: 195, endPoint y: 186, distance: 5.0
click at [200, 187] on div "Menu sections Chicken Dishes 7 Appetizers 3" at bounding box center [204, 155] width 74 height 275
click at [94, 93] on span "Full Menu View" at bounding box center [131, 97] width 74 height 9
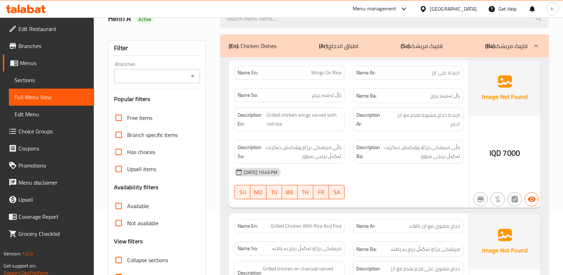
click at [155, 78] on input "Branches" at bounding box center [151, 76] width 70 height 10
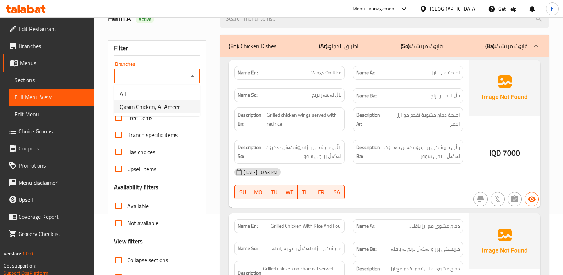
click at [163, 103] on span "Qasim Chicken, Al Ameer" at bounding box center [150, 106] width 60 height 9
type input "Qasim Chicken, Al Ameer"
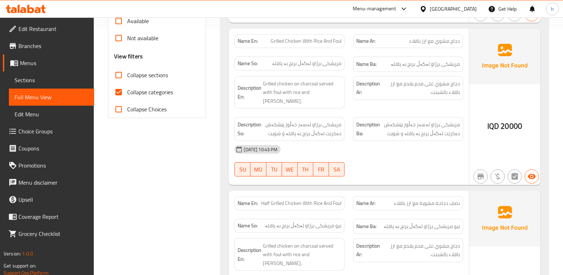
scroll to position [250, 0]
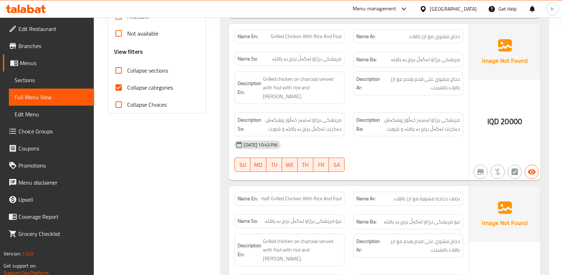
click at [119, 86] on input "Collapse categories" at bounding box center [118, 87] width 17 height 17
checkbox input "false"
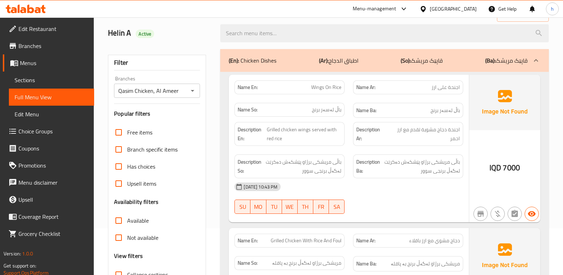
scroll to position [0, 0]
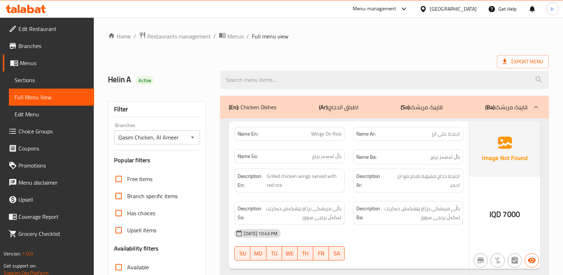
click at [264, 108] on p "(En): Chicken Dishes" at bounding box center [253, 107] width 48 height 9
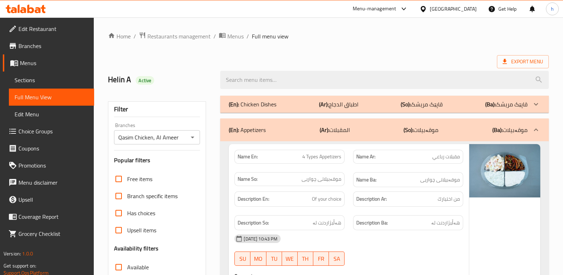
click at [294, 104] on div "(En): Chicken Dishes (Ar): اطباق الدجاج (So): قاپێک مریشک (Ba): قاپێک مریشک" at bounding box center [378, 104] width 299 height 9
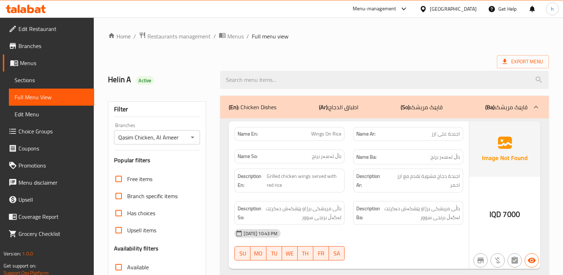
click at [58, 81] on span "Sections" at bounding box center [52, 80] width 74 height 9
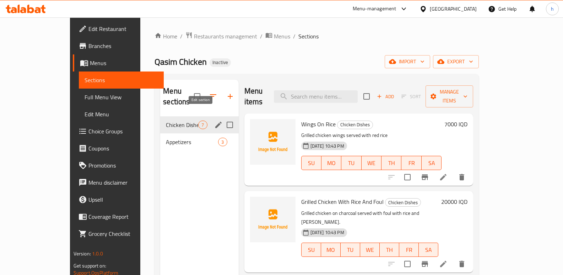
click at [214, 120] on icon "edit" at bounding box center [218, 124] width 9 height 9
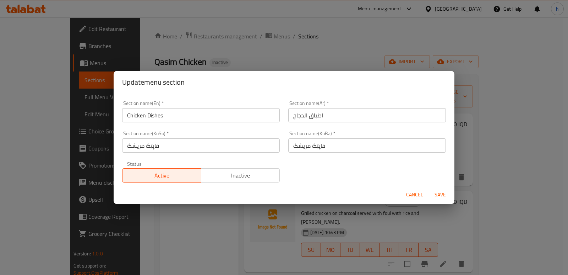
click at [153, 147] on input "قاپێک مریشک" at bounding box center [201, 145] width 158 height 14
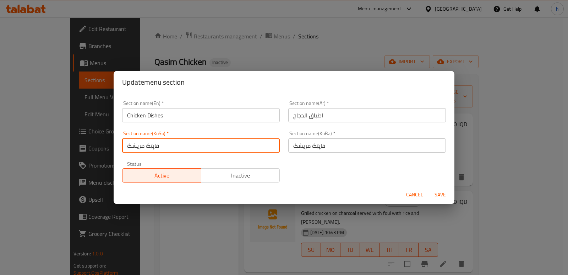
click at [153, 147] on input "قاپێک مریشک" at bounding box center [201, 145] width 158 height 14
type input "[PERSON_NAME]"
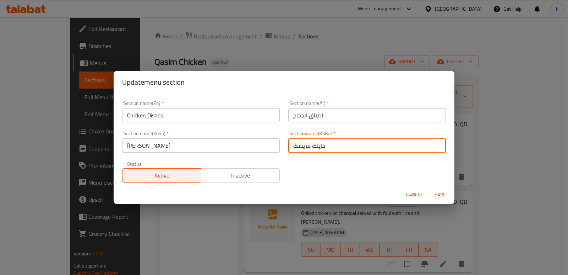
click at [320, 147] on input "قاپێک مریشک" at bounding box center [367, 145] width 158 height 14
type input "[PERSON_NAME]"
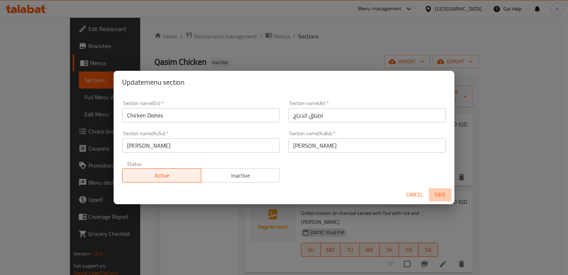
click at [443, 195] on span "Save" at bounding box center [440, 194] width 17 height 9
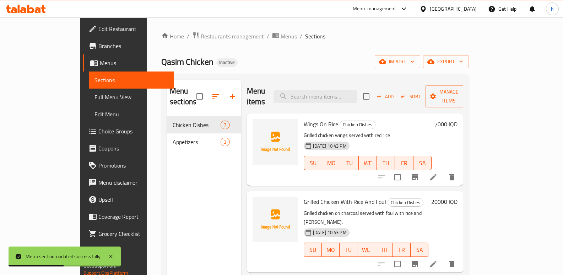
click at [94, 94] on span "Full Menu View" at bounding box center [131, 97] width 74 height 9
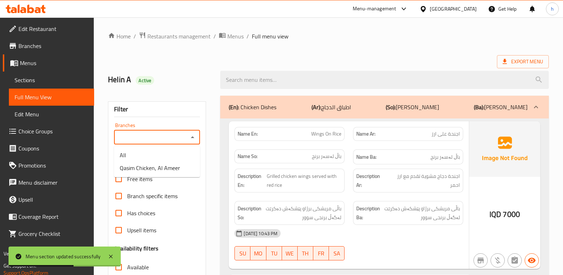
click at [131, 136] on input "Branches" at bounding box center [151, 137] width 70 height 10
click at [154, 167] on span "Qasim Chicken, Al Ameer" at bounding box center [150, 167] width 60 height 9
type input "Qasim Chicken, Al Ameer"
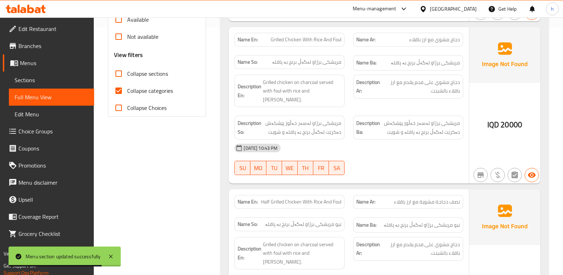
scroll to position [250, 0]
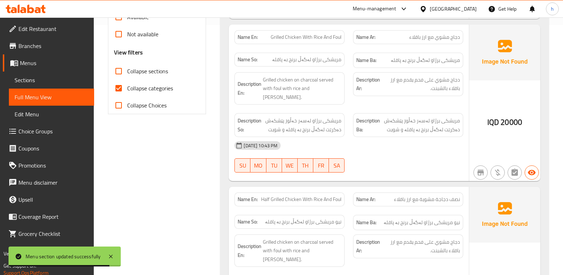
click at [116, 89] on input "Collapse categories" at bounding box center [118, 88] width 17 height 17
checkbox input "false"
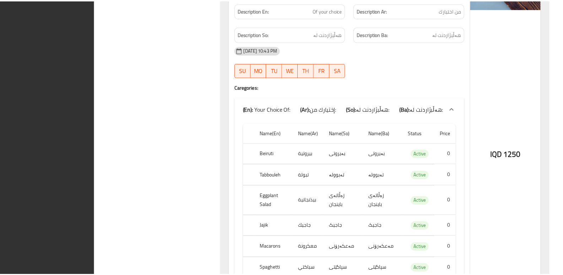
scroll to position [3684, 0]
